Goal: Information Seeking & Learning: Learn about a topic

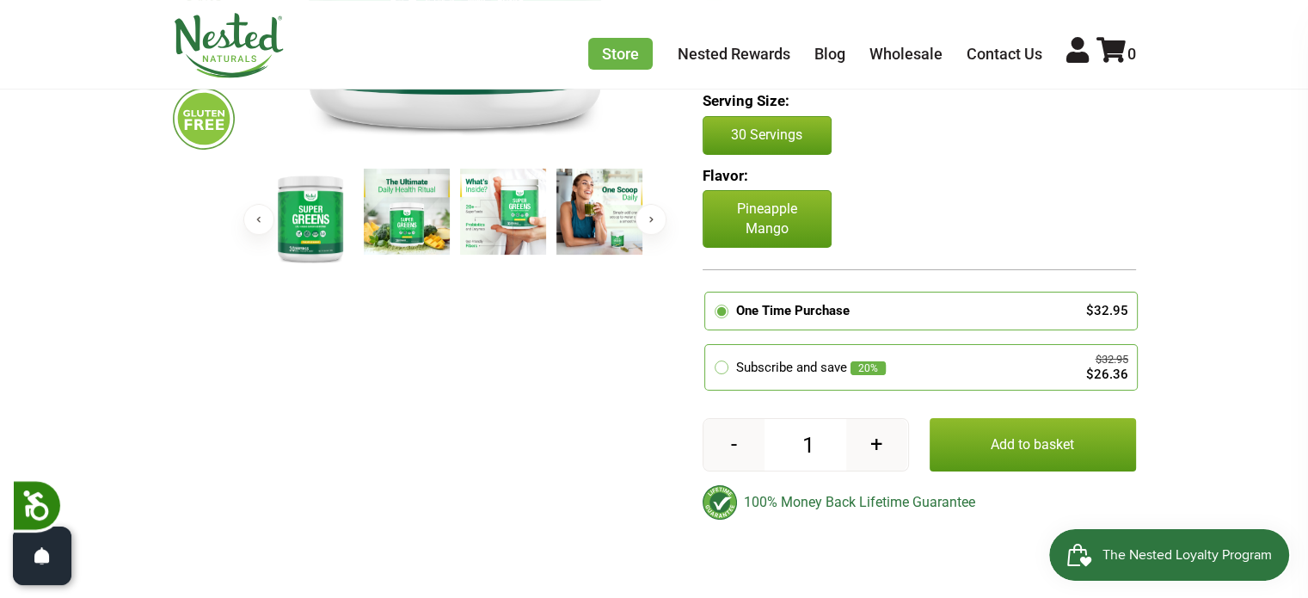
scroll to position [516, 0]
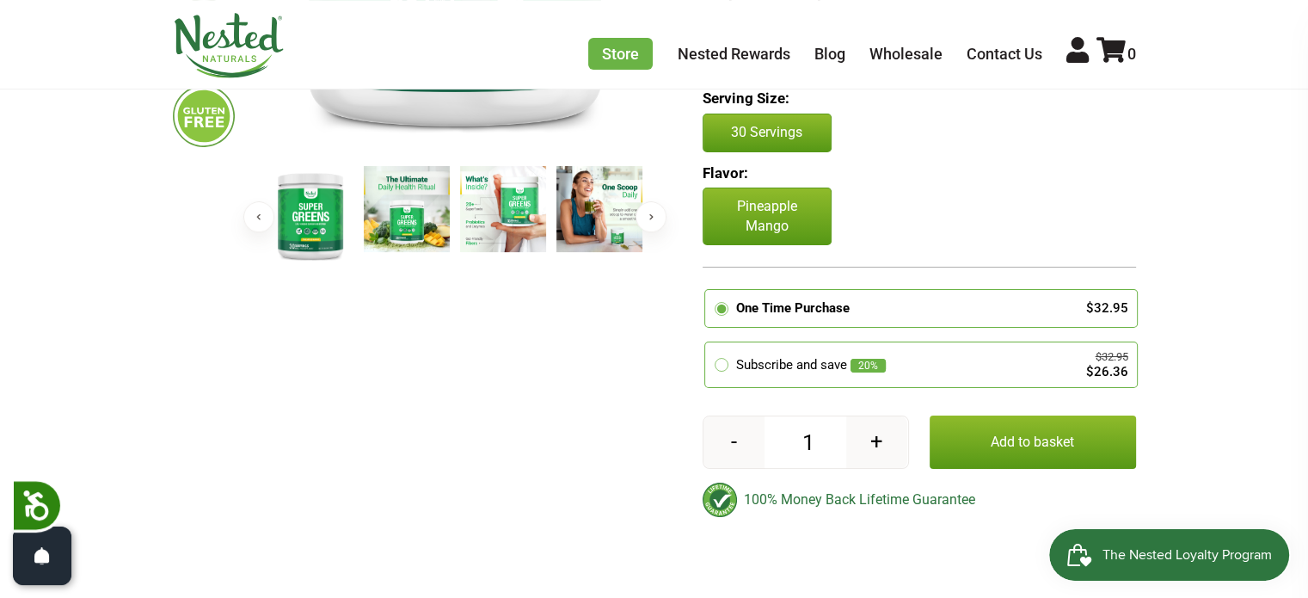
click at [650, 221] on button "Next" at bounding box center [650, 216] width 31 height 31
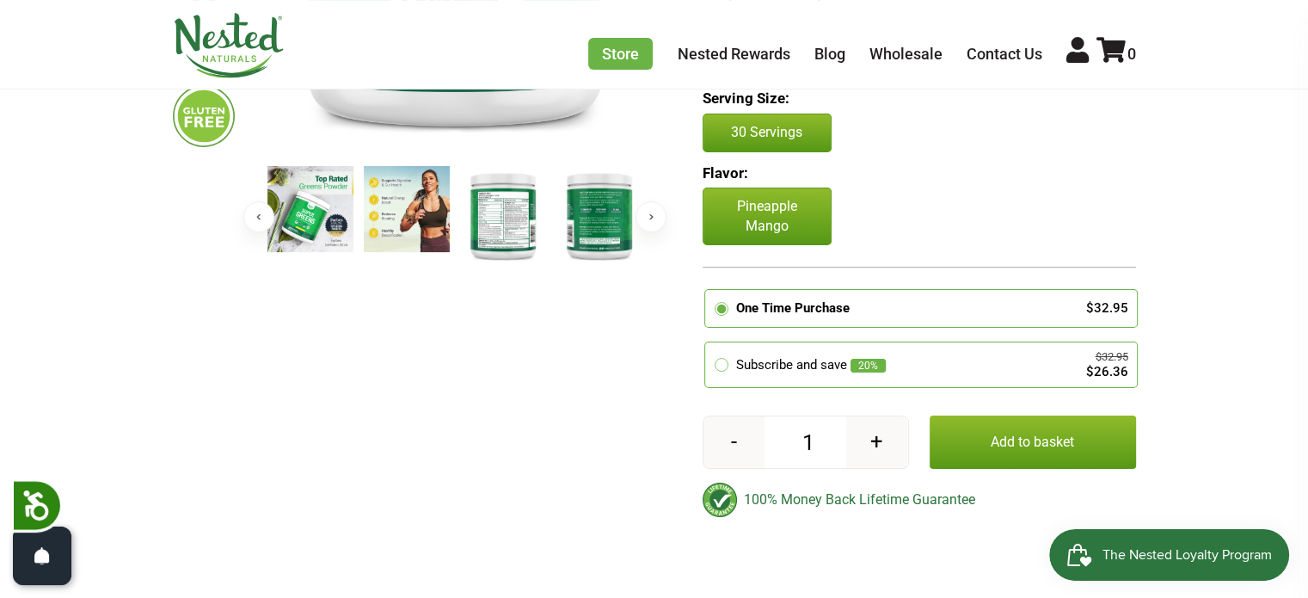
click at [500, 220] on img at bounding box center [503, 215] width 86 height 99
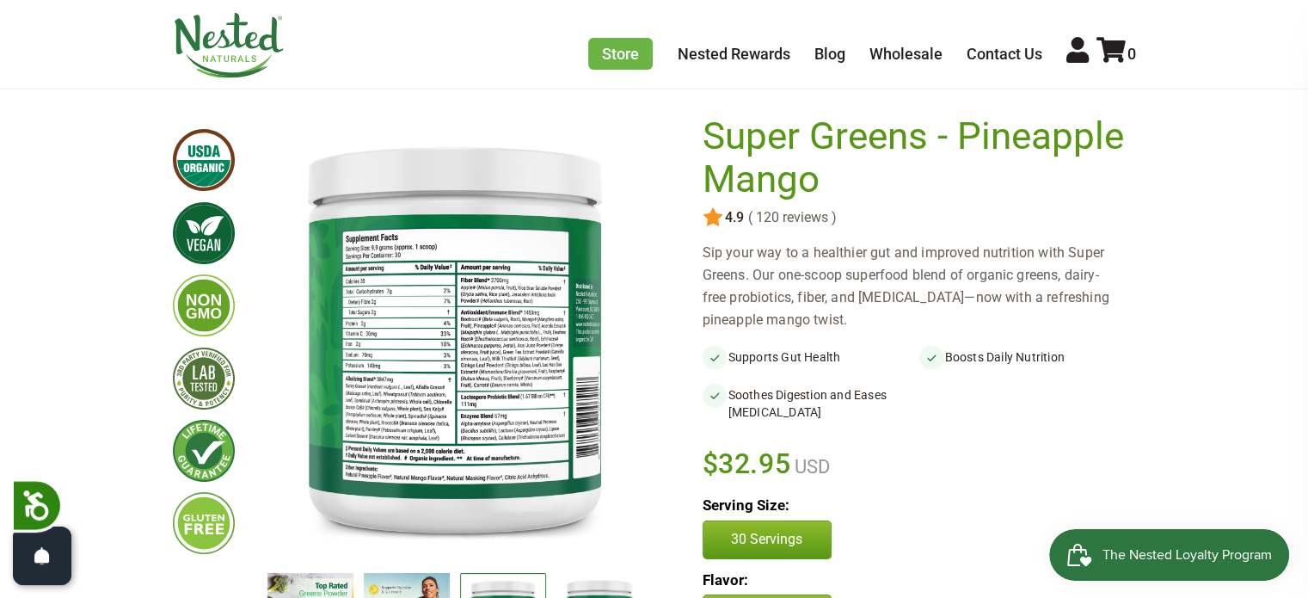
scroll to position [3, 0]
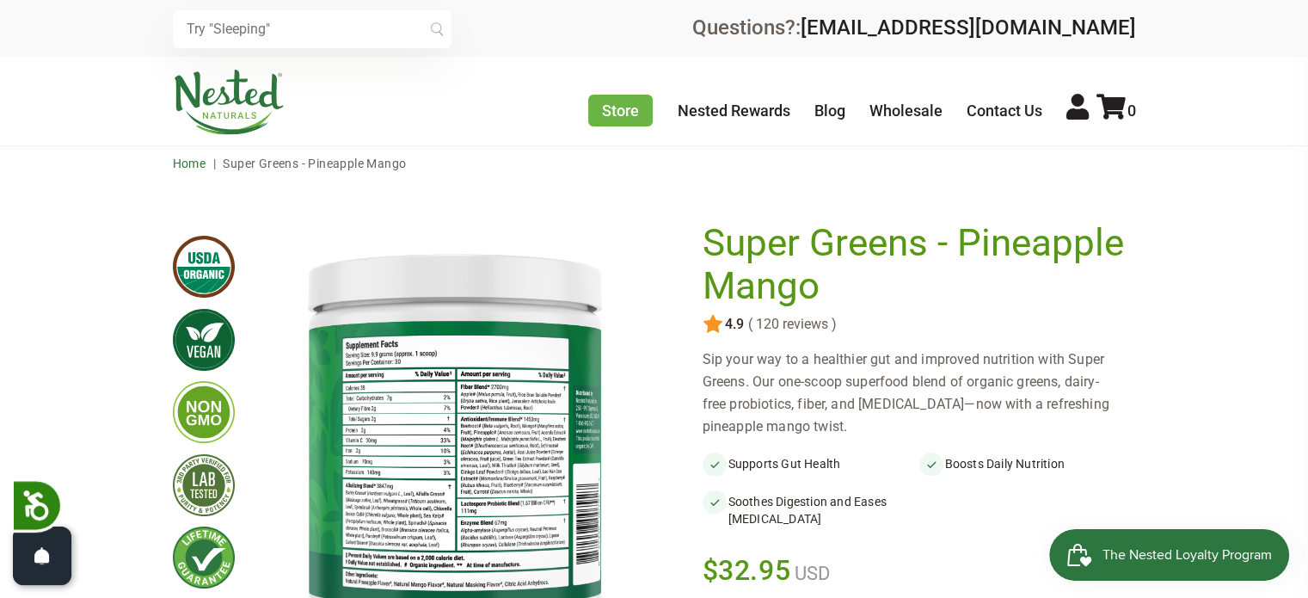
click at [187, 168] on link "Home" at bounding box center [190, 164] width 34 height 14
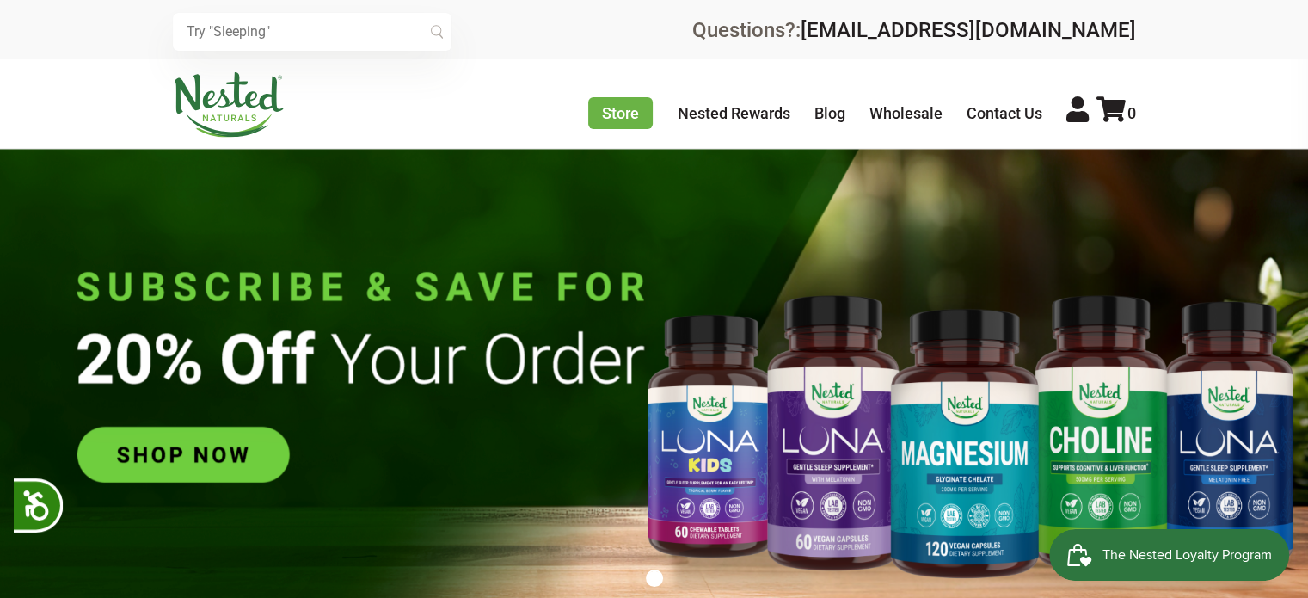
click at [391, 37] on input "text" at bounding box center [312, 32] width 279 height 38
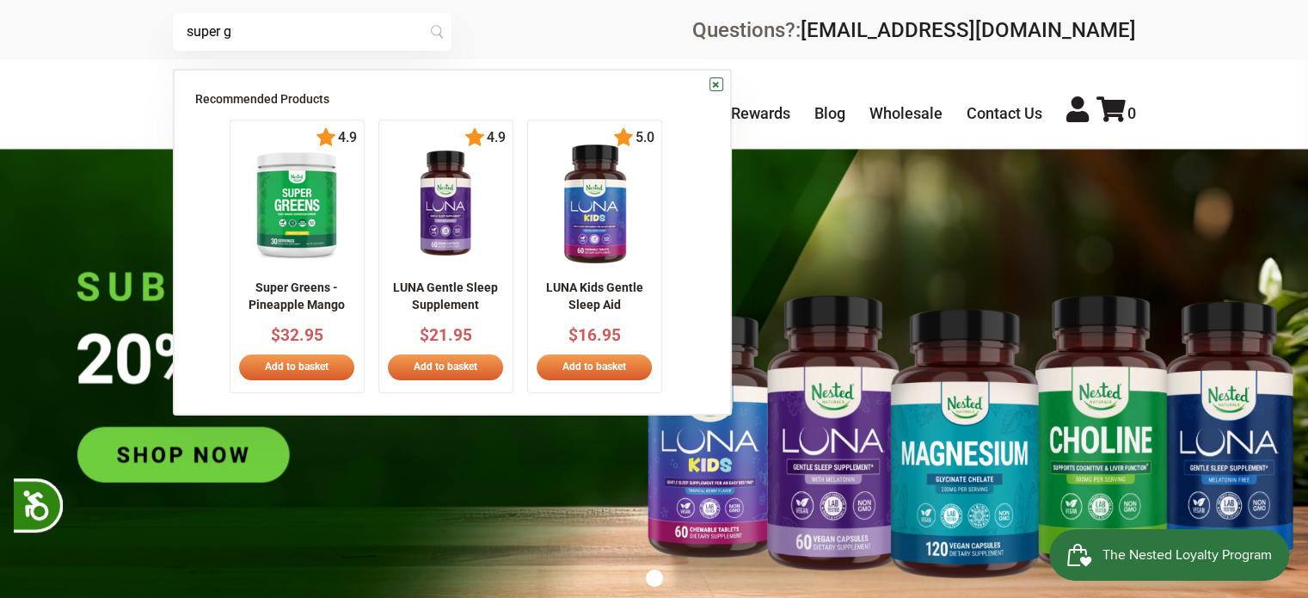
scroll to position [0, 302]
type input "super greens"
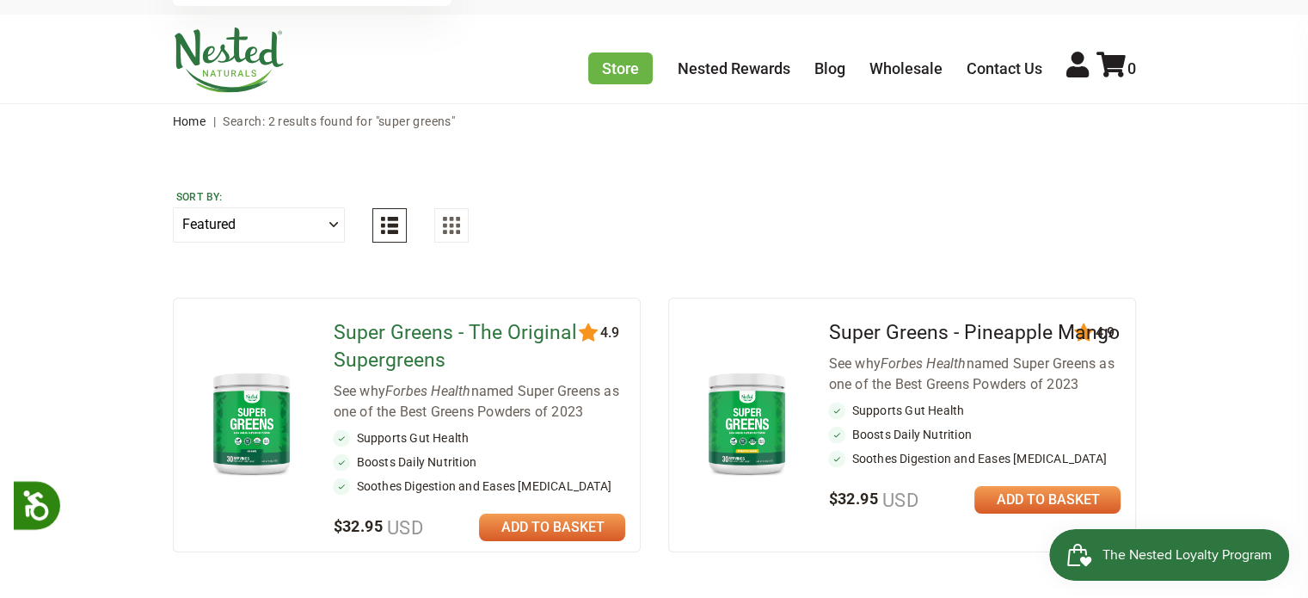
scroll to position [86, 0]
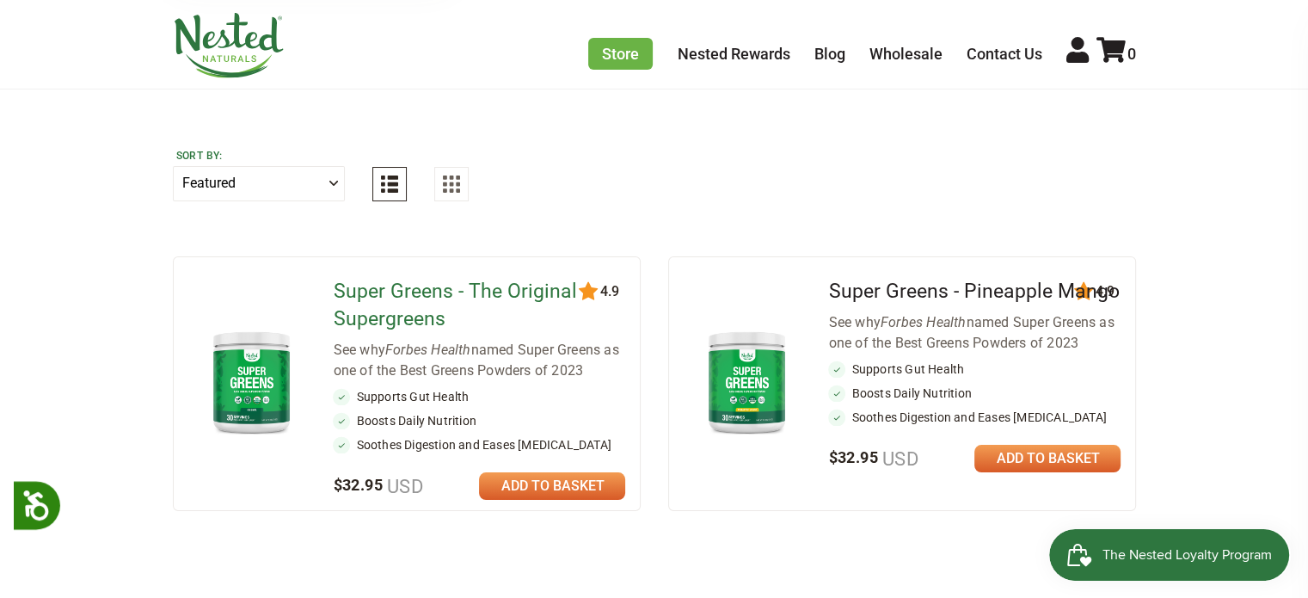
click at [420, 298] on link "Super Greens - The Original Supergreens" at bounding box center [454, 304] width 243 height 51
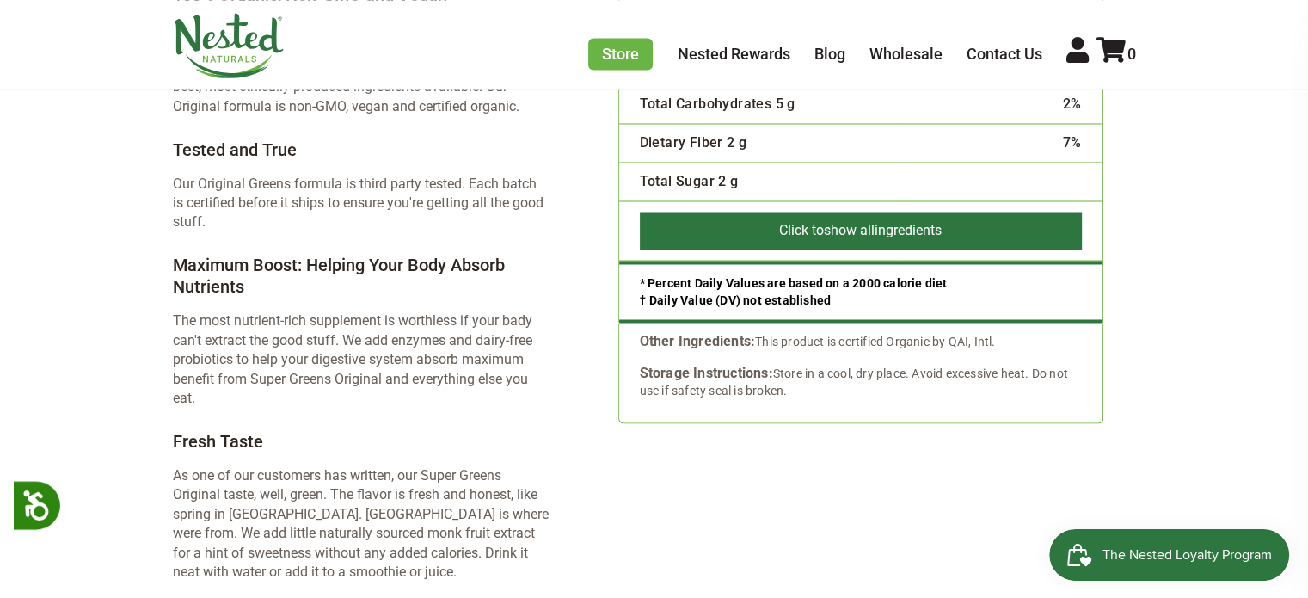
scroll to position [2924, 0]
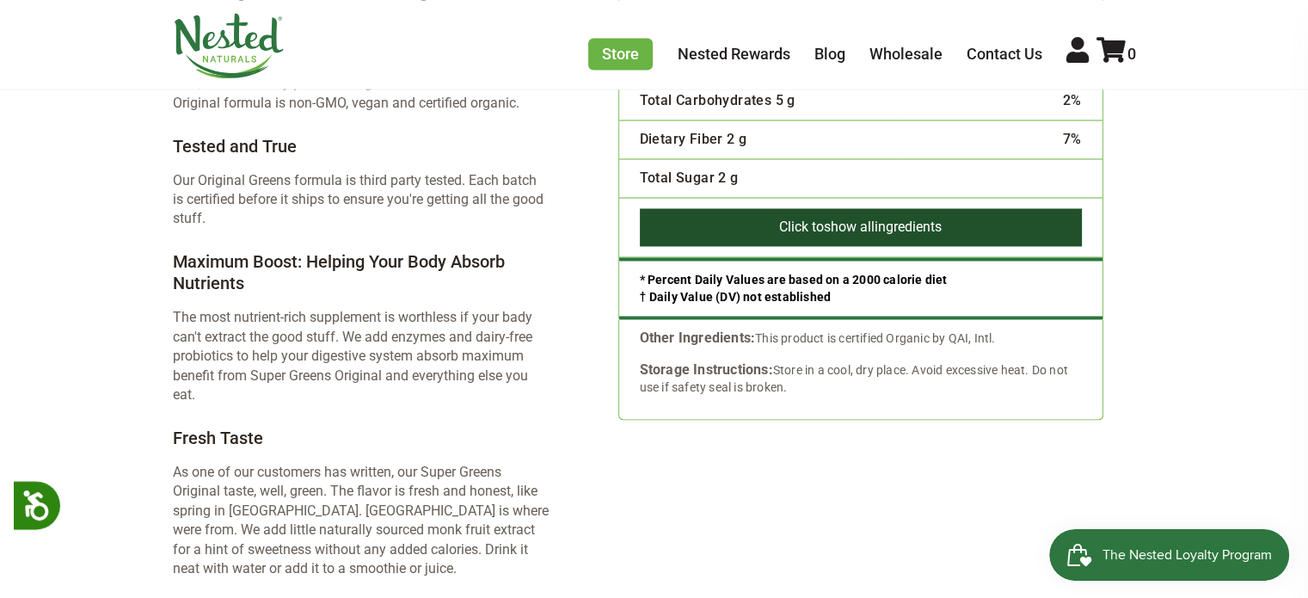
click at [810, 208] on button "Click to show all ingredients" at bounding box center [861, 227] width 442 height 38
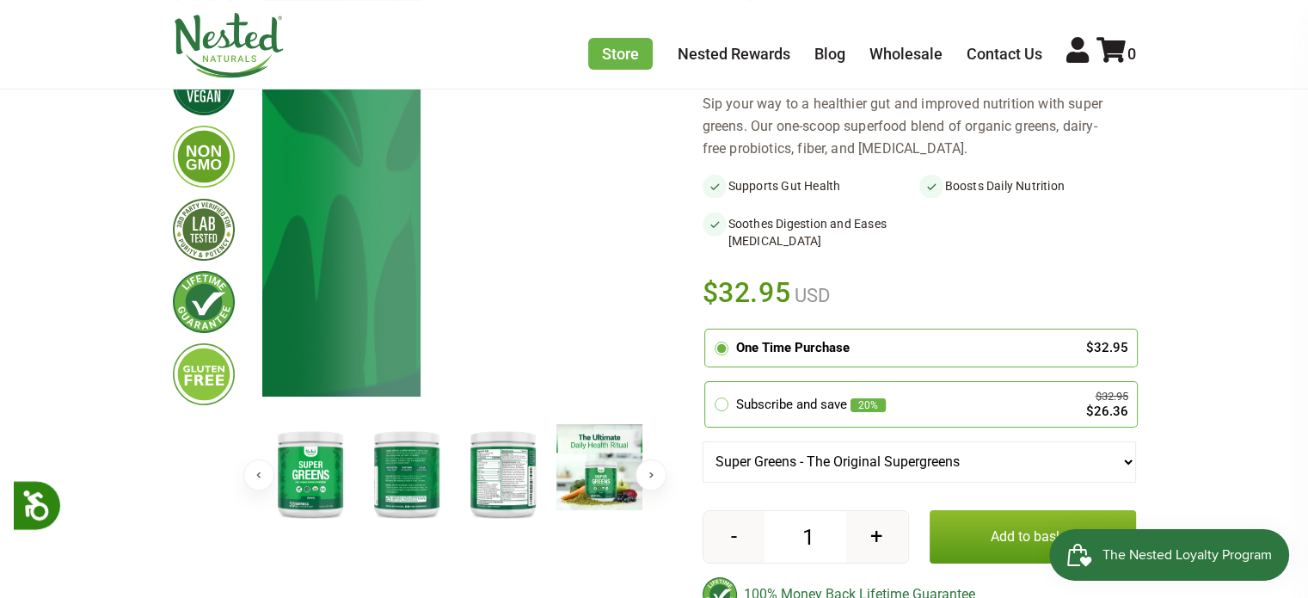
scroll to position [172, 0]
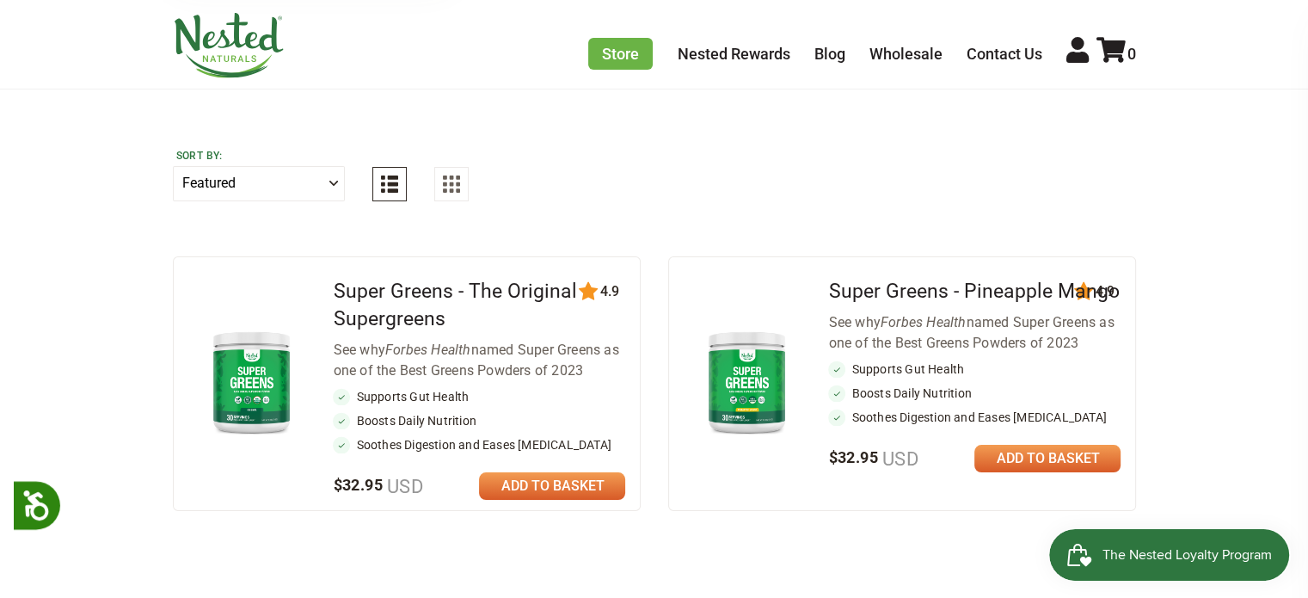
click at [764, 399] on img at bounding box center [747, 381] width 101 height 116
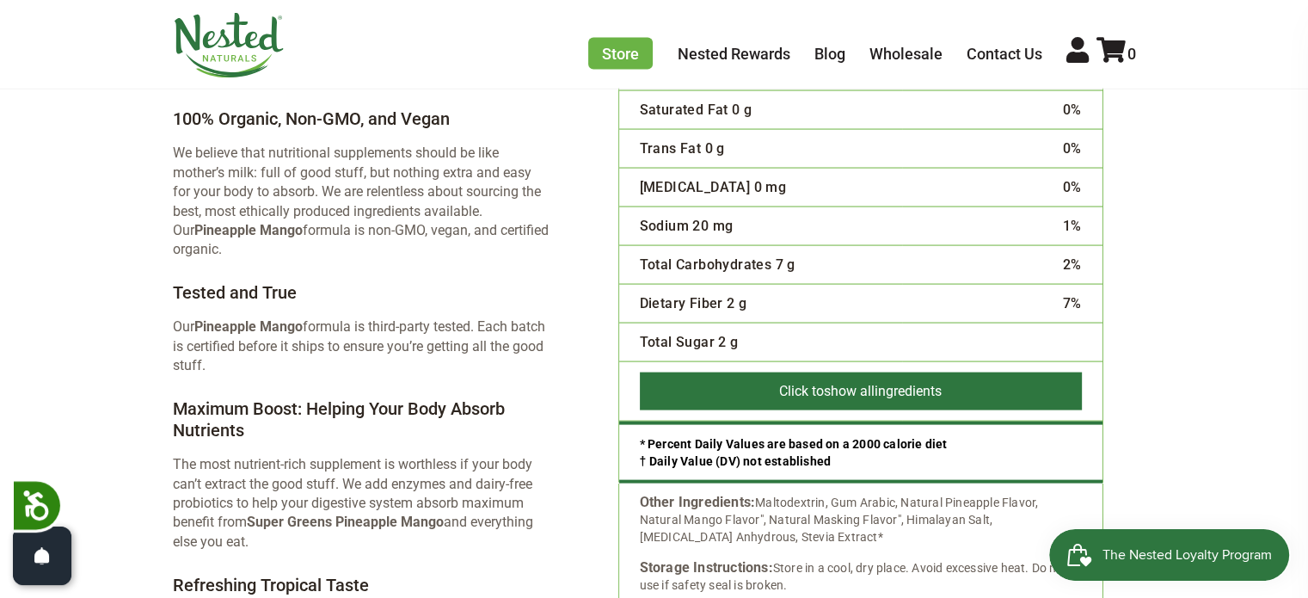
scroll to position [3354, 0]
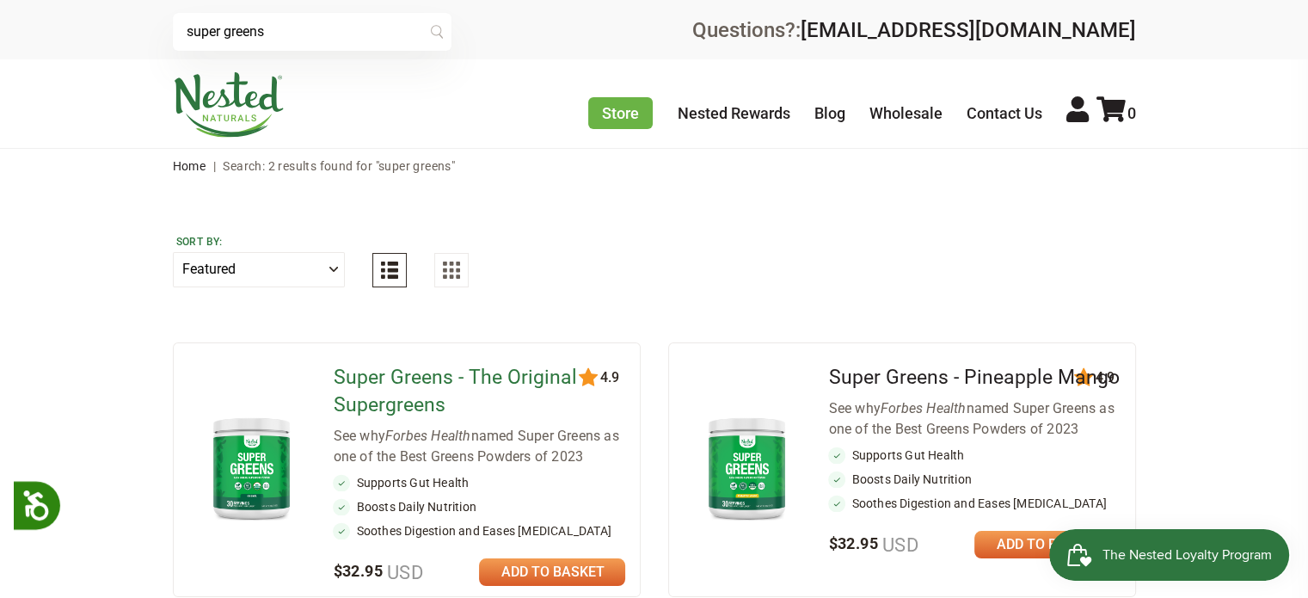
click at [396, 384] on link "Super Greens - The Original Supergreens" at bounding box center [454, 390] width 243 height 51
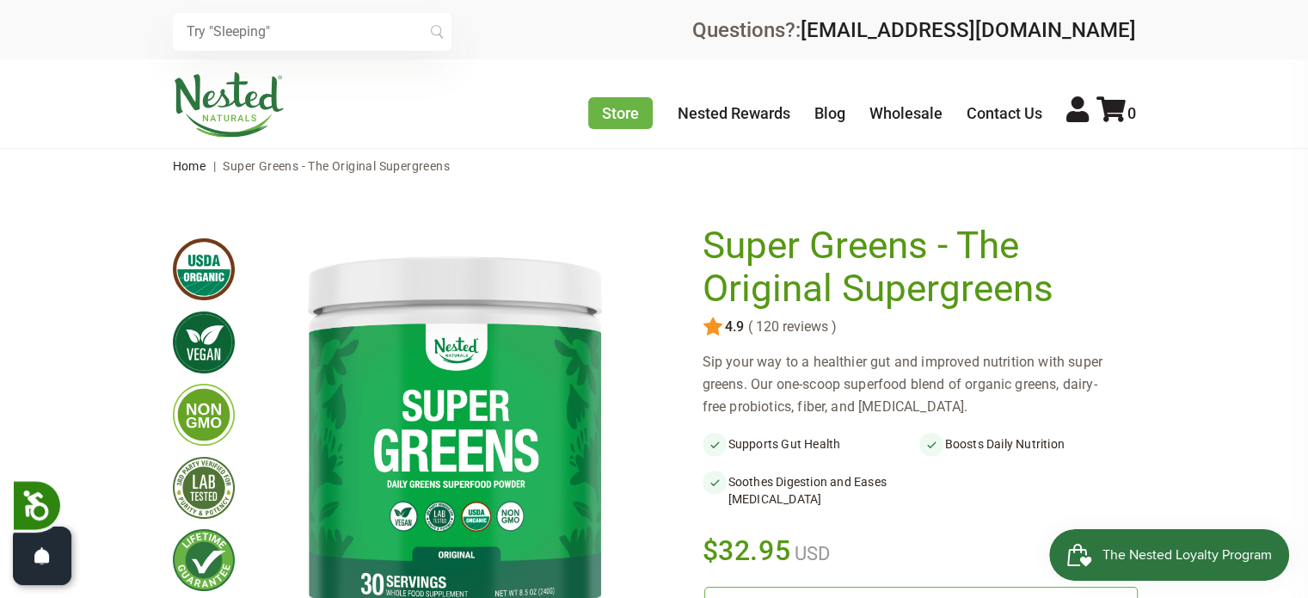
click at [774, 326] on span "( 120 reviews )" at bounding box center [790, 326] width 93 height 15
click at [771, 282] on h1 "Super Greens - The Original Supergreens" at bounding box center [915, 266] width 425 height 85
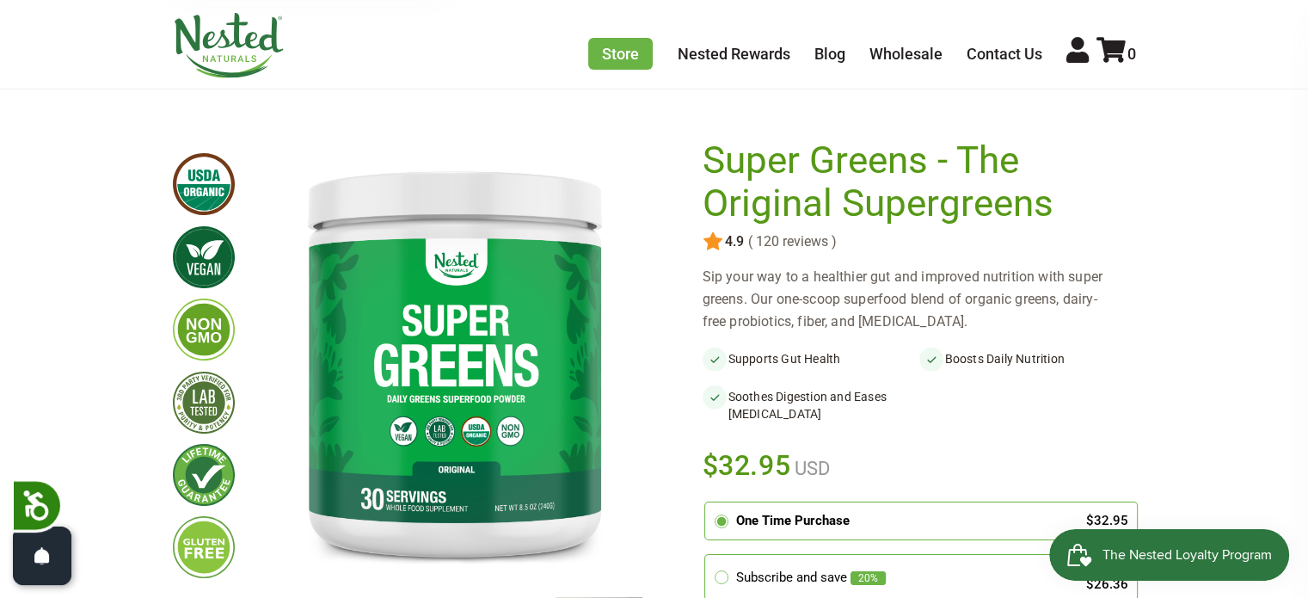
scroll to position [86, 0]
click at [788, 239] on span "( 120 reviews )" at bounding box center [790, 240] width 93 height 15
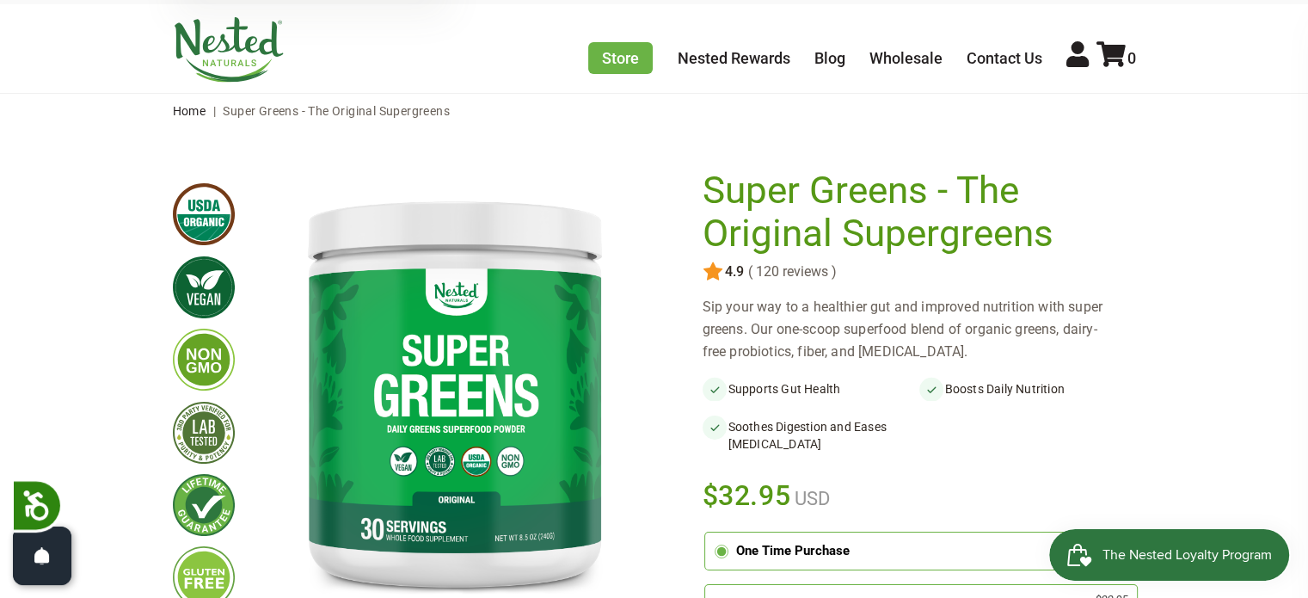
scroll to position [0, 0]
